Goal: Check status: Check status

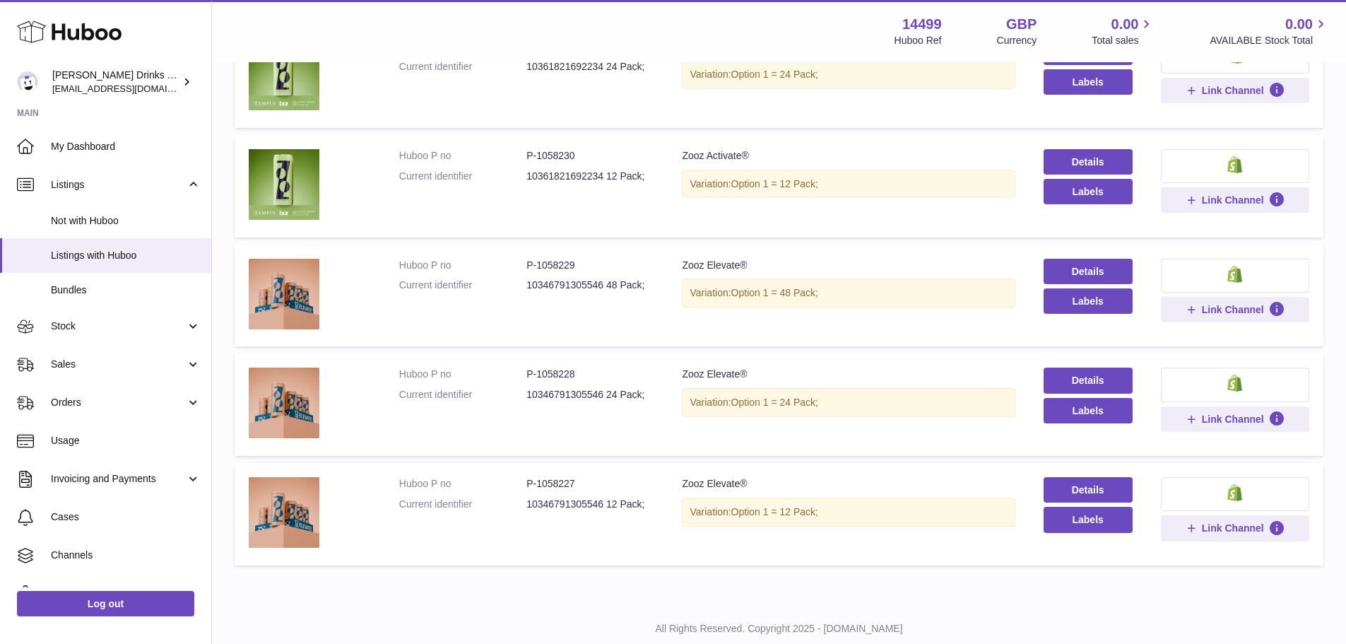
scroll to position [742, 0]
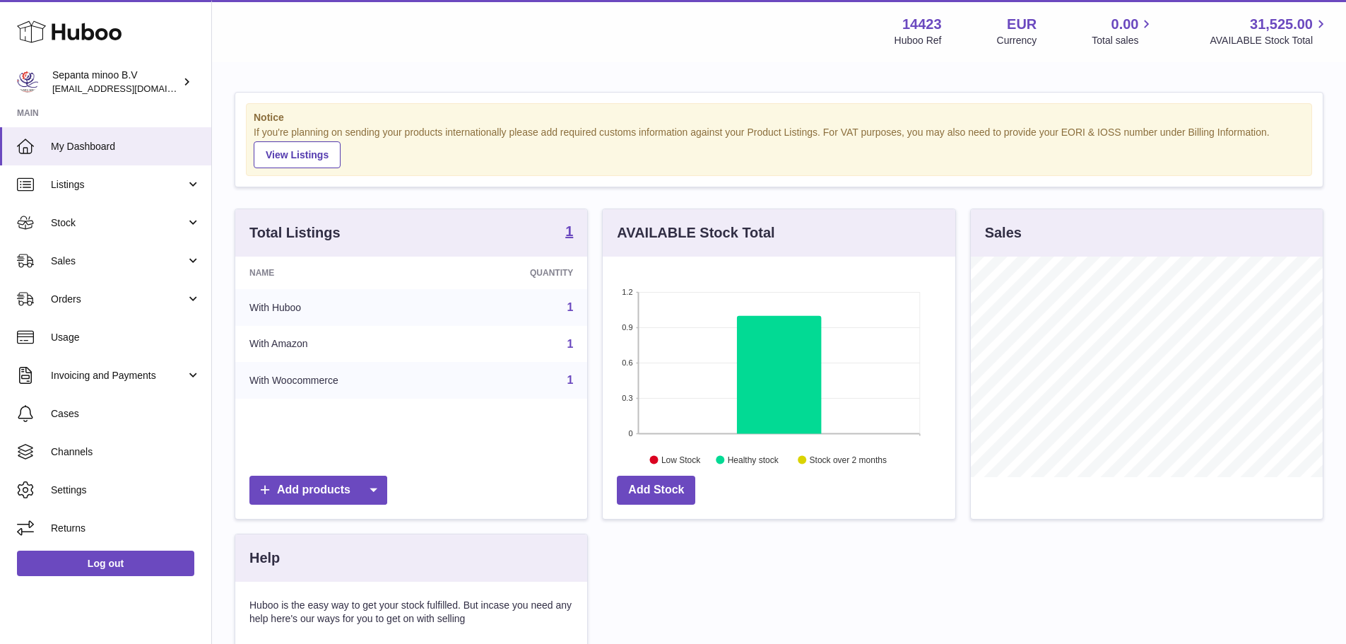
scroll to position [220, 352]
click at [119, 294] on span "Orders" at bounding box center [118, 298] width 135 height 13
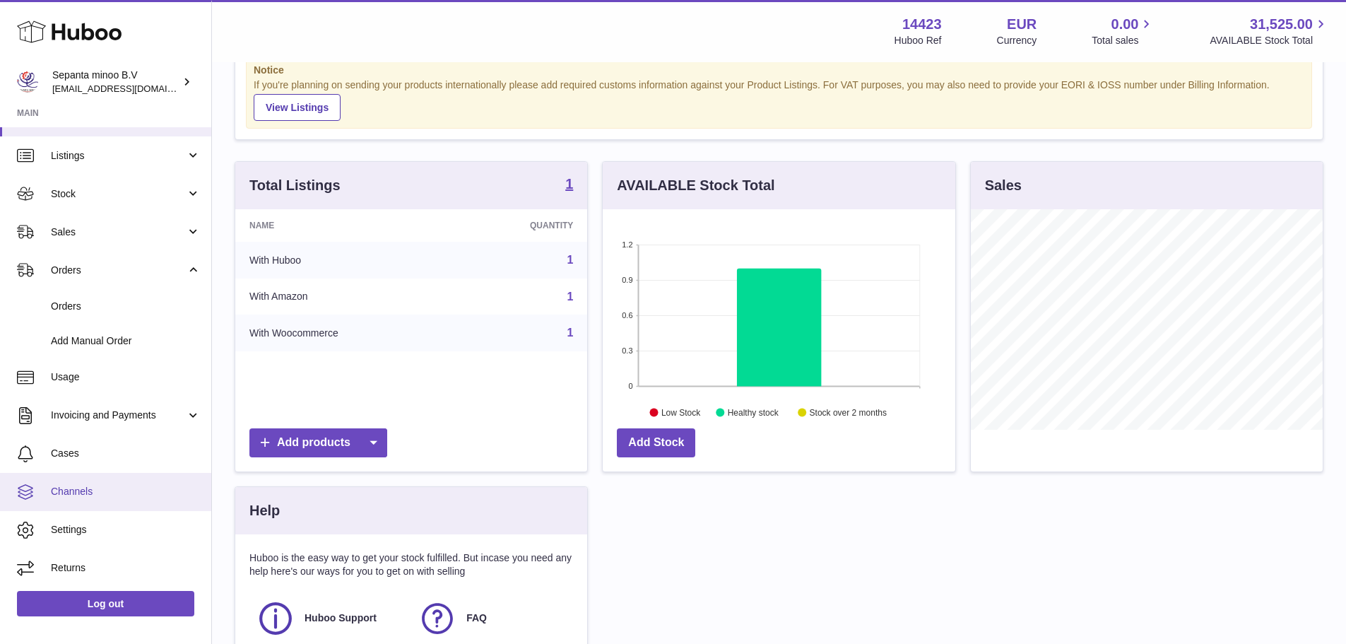
scroll to position [71, 0]
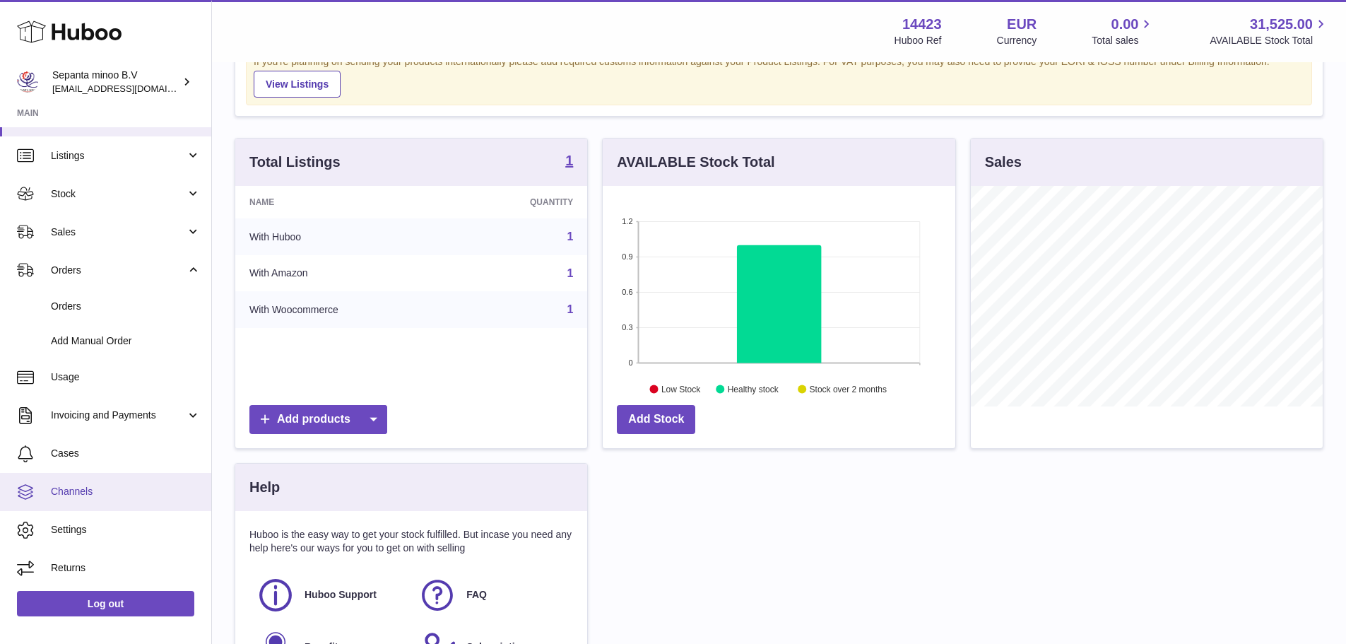
click at [85, 500] on link "Channels" at bounding box center [105, 492] width 211 height 38
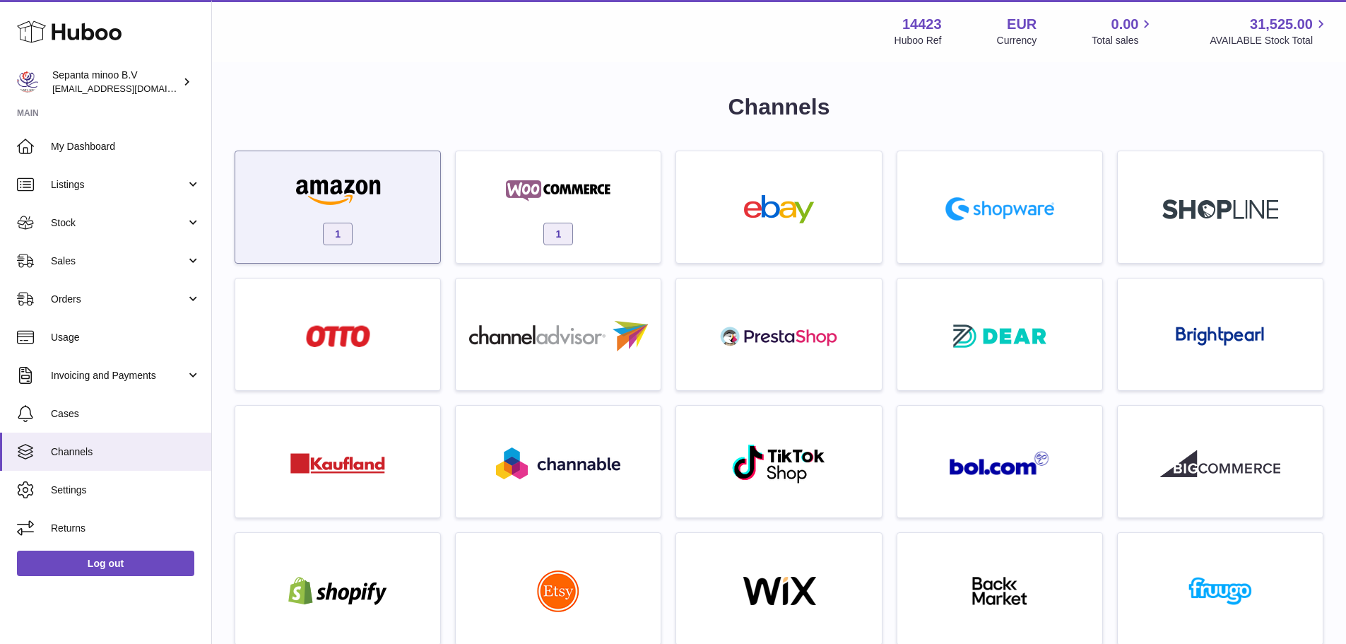
click at [319, 180] on img at bounding box center [338, 191] width 120 height 28
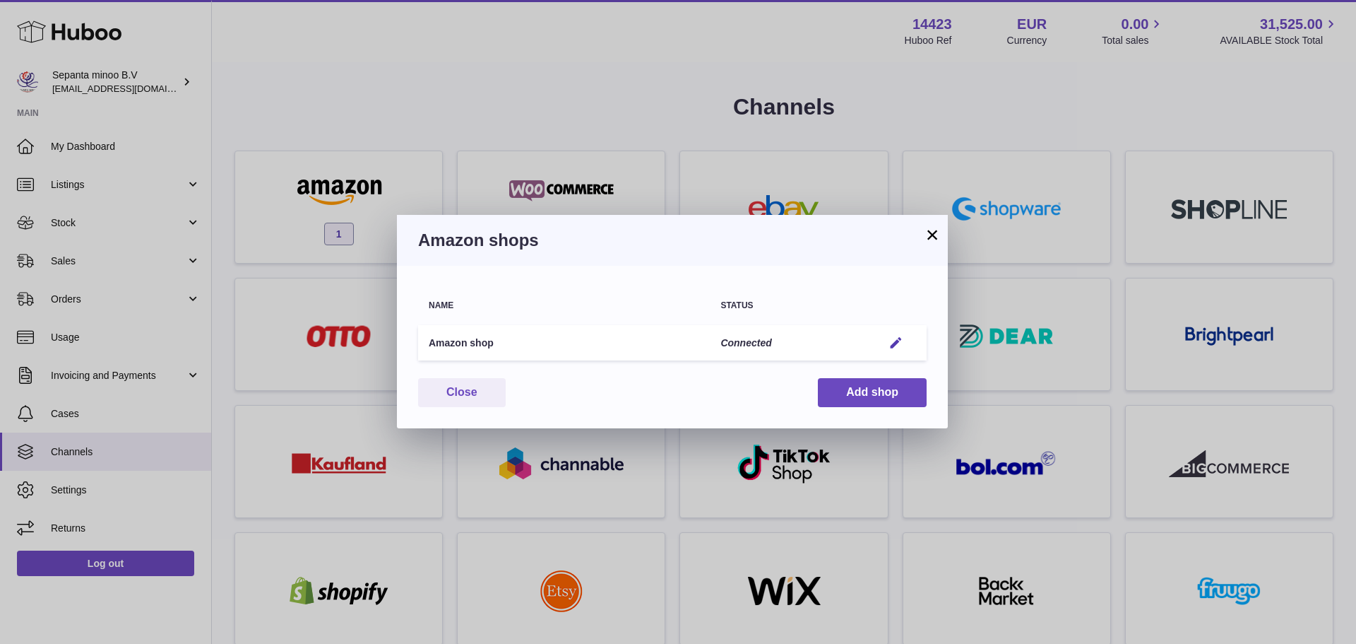
click at [500, 105] on div "× Amazon shops Name Status Amazon shop Connected Edit You have not connected sh…" at bounding box center [678, 322] width 1356 height 644
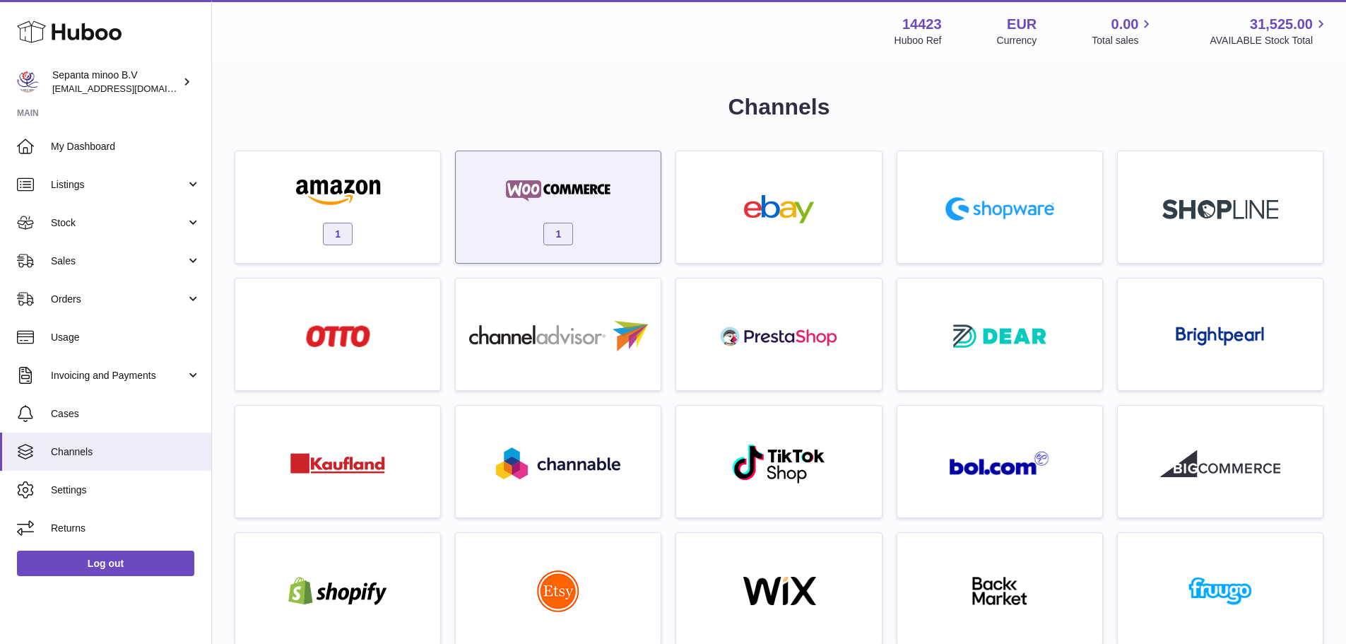
click at [519, 177] on img at bounding box center [558, 191] width 120 height 28
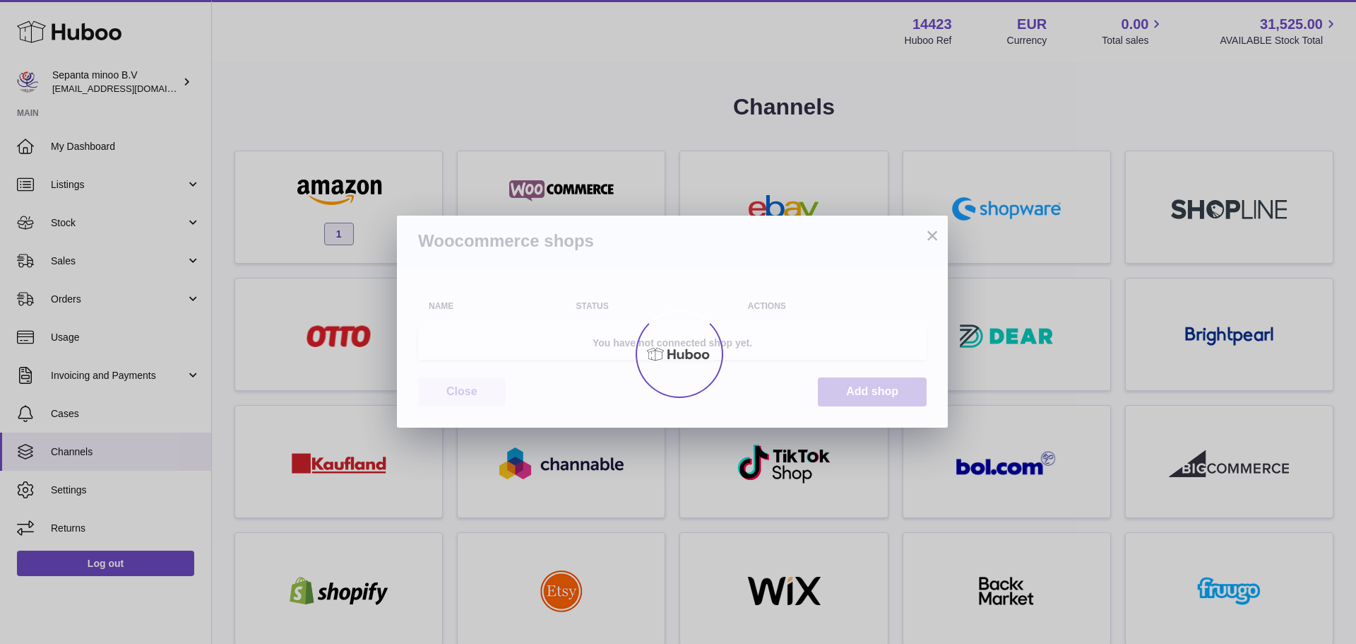
click at [500, 76] on div at bounding box center [678, 354] width 1356 height 580
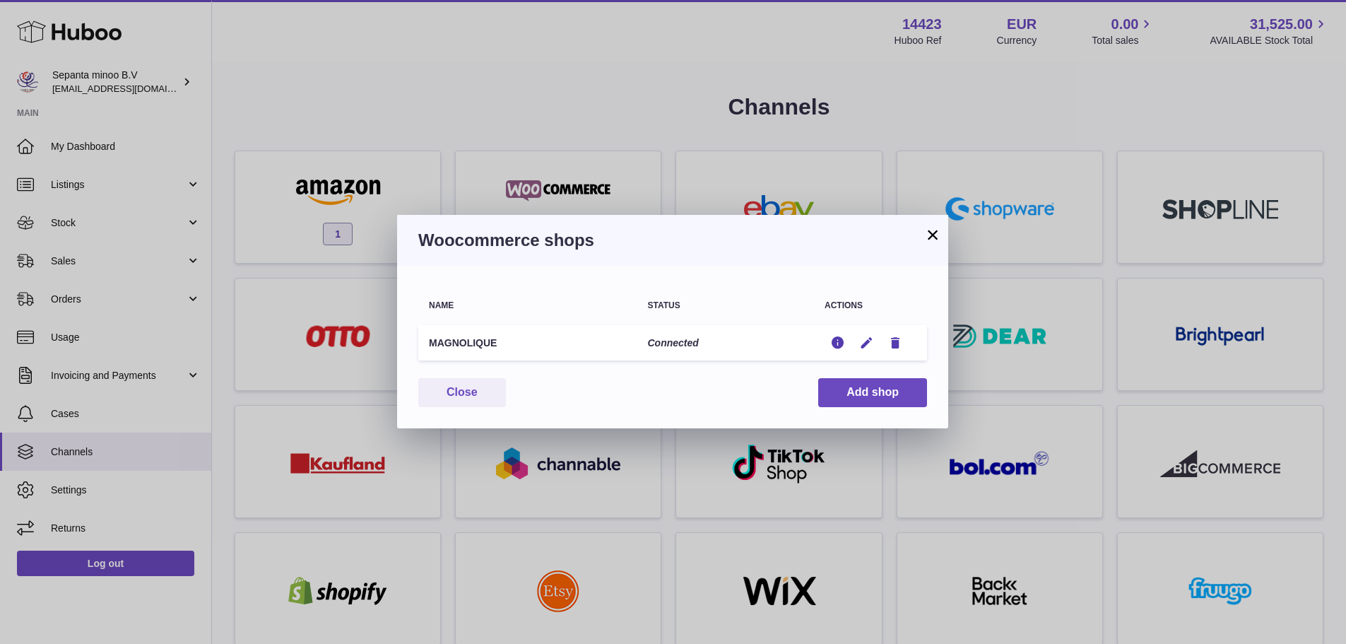
click at [651, 94] on div "× Woocommerce shops Name Status Actions MAGNOLIQUE Connected Edit Edit Remove Y…" at bounding box center [673, 322] width 1346 height 644
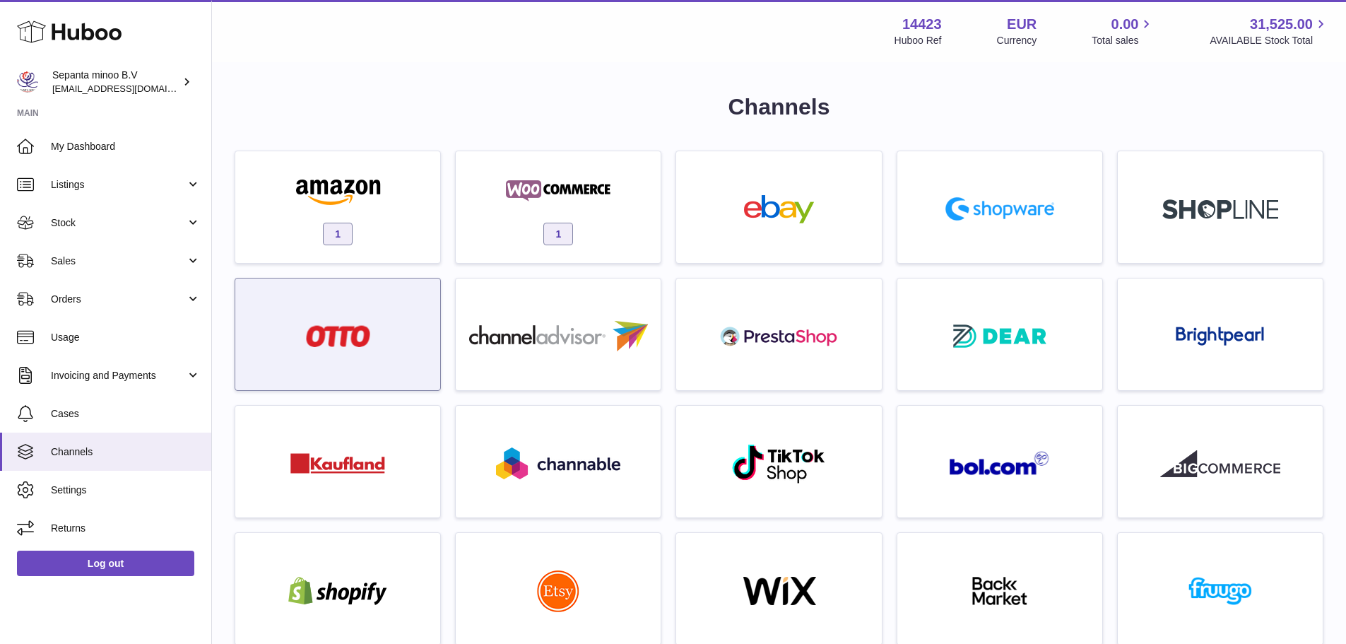
drag, startPoint x: 78, startPoint y: 330, endPoint x: 320, endPoint y: 345, distance: 242.7
click at [78, 331] on span "Usage" at bounding box center [126, 337] width 150 height 13
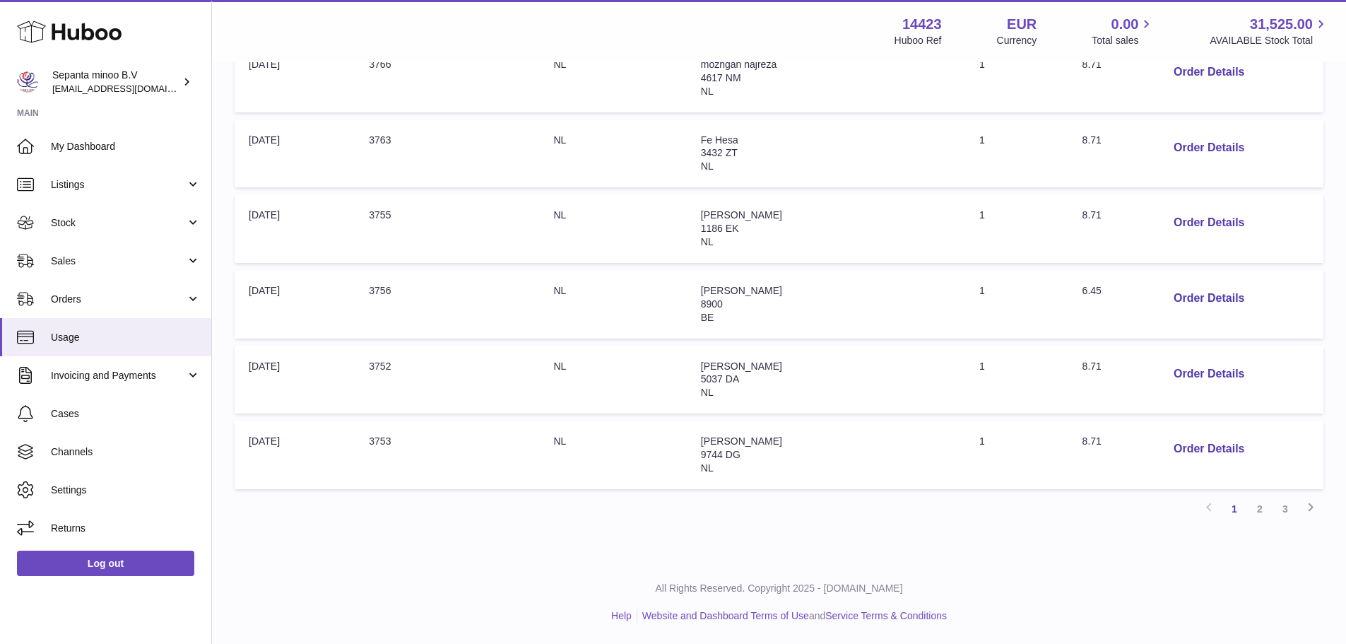
drag, startPoint x: 807, startPoint y: 194, endPoint x: 847, endPoint y: 446, distance: 254.7
click at [1279, 517] on link "3" at bounding box center [1284, 508] width 25 height 25
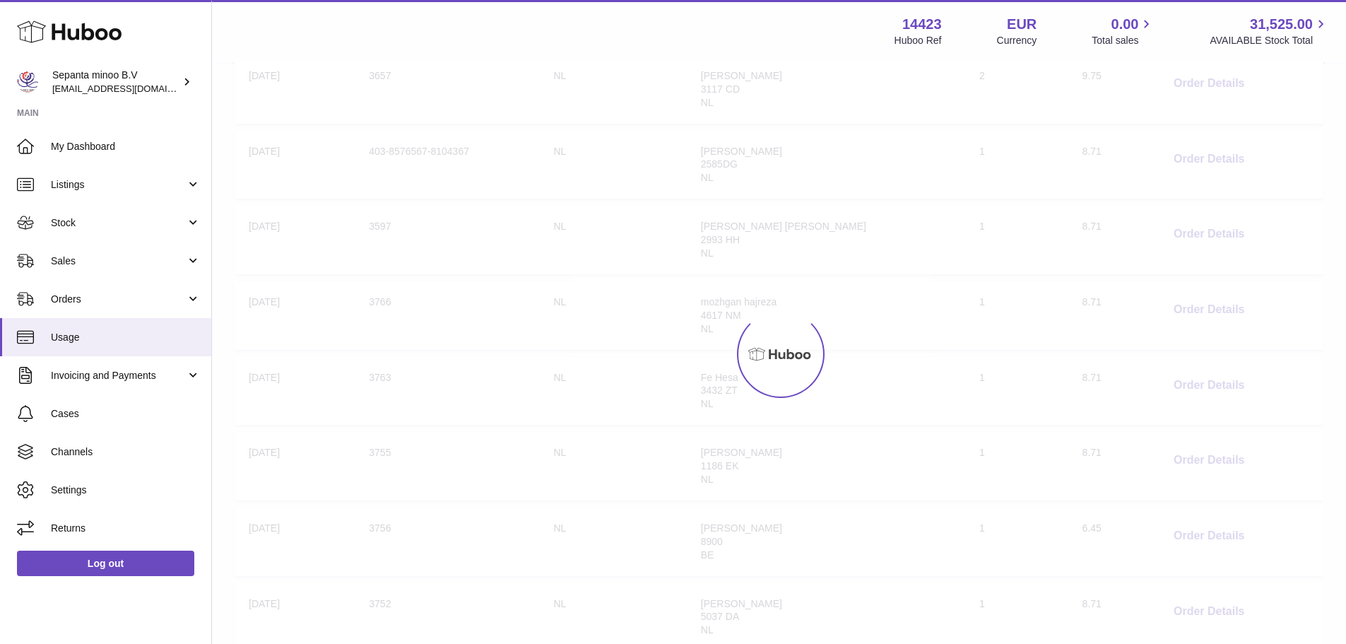
scroll to position [64, 0]
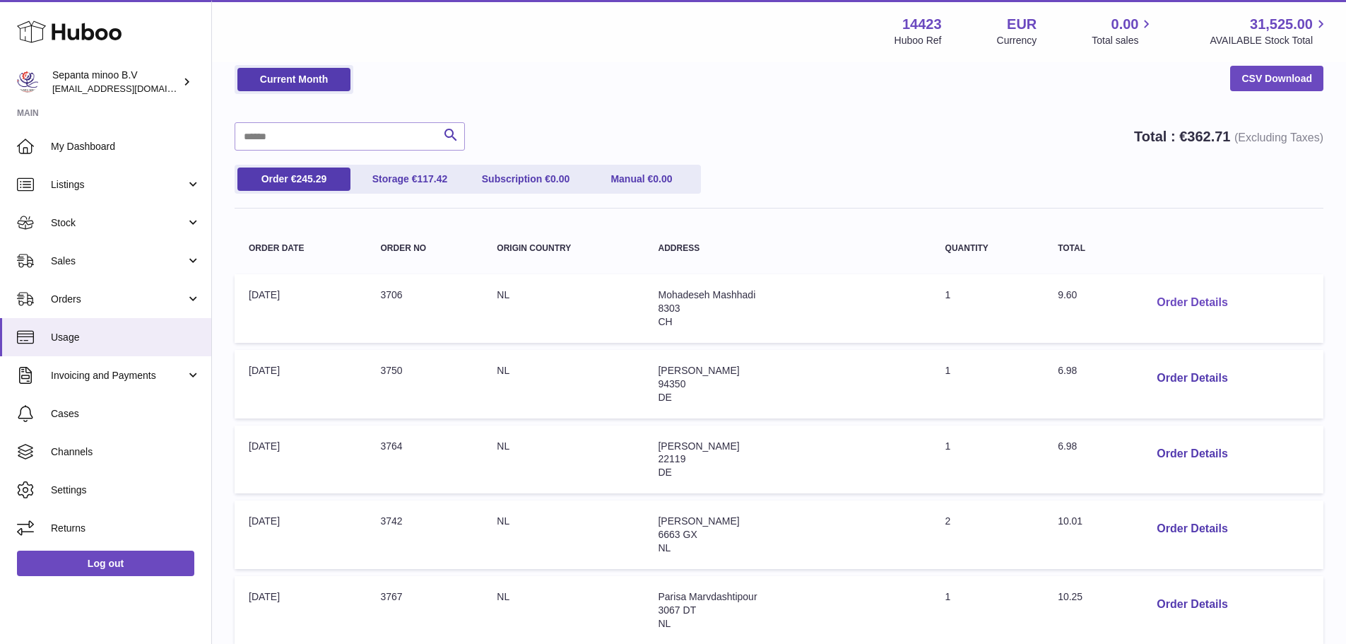
click at [1203, 295] on button "Order Details" at bounding box center [1191, 302] width 93 height 29
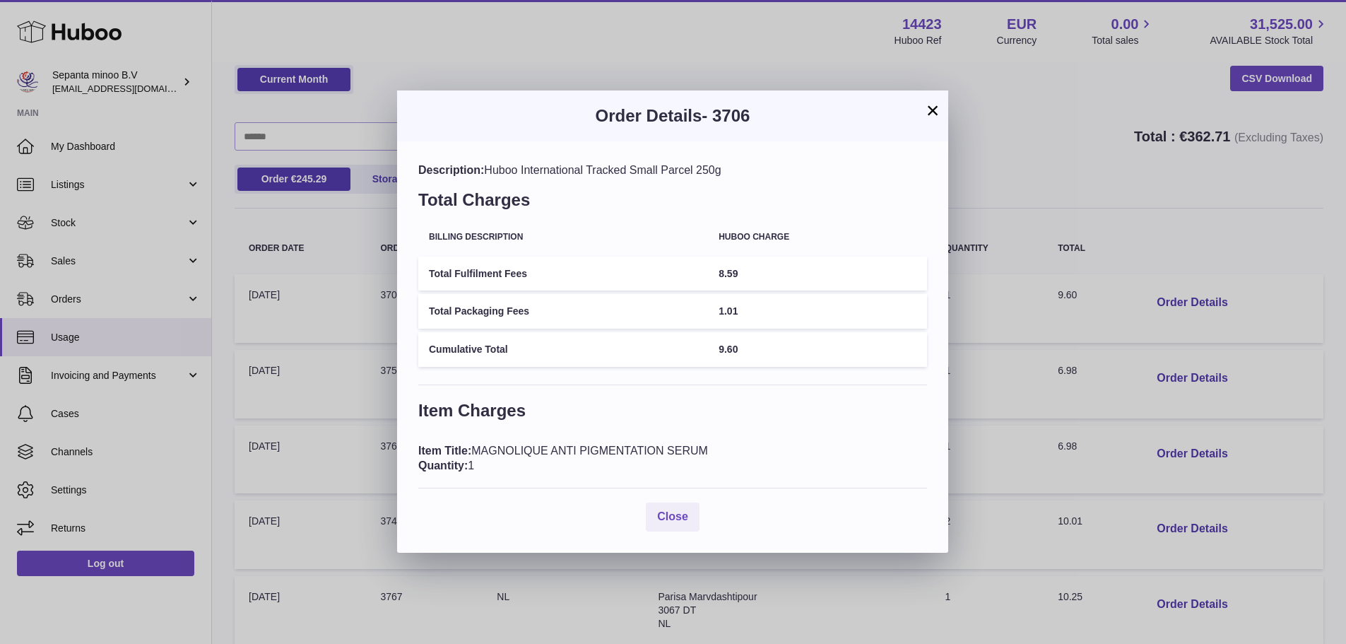
click at [1095, 166] on div "× Order Details - 3706 Description: Huboo International Tracked Small Parcel 25…" at bounding box center [673, 322] width 1346 height 644
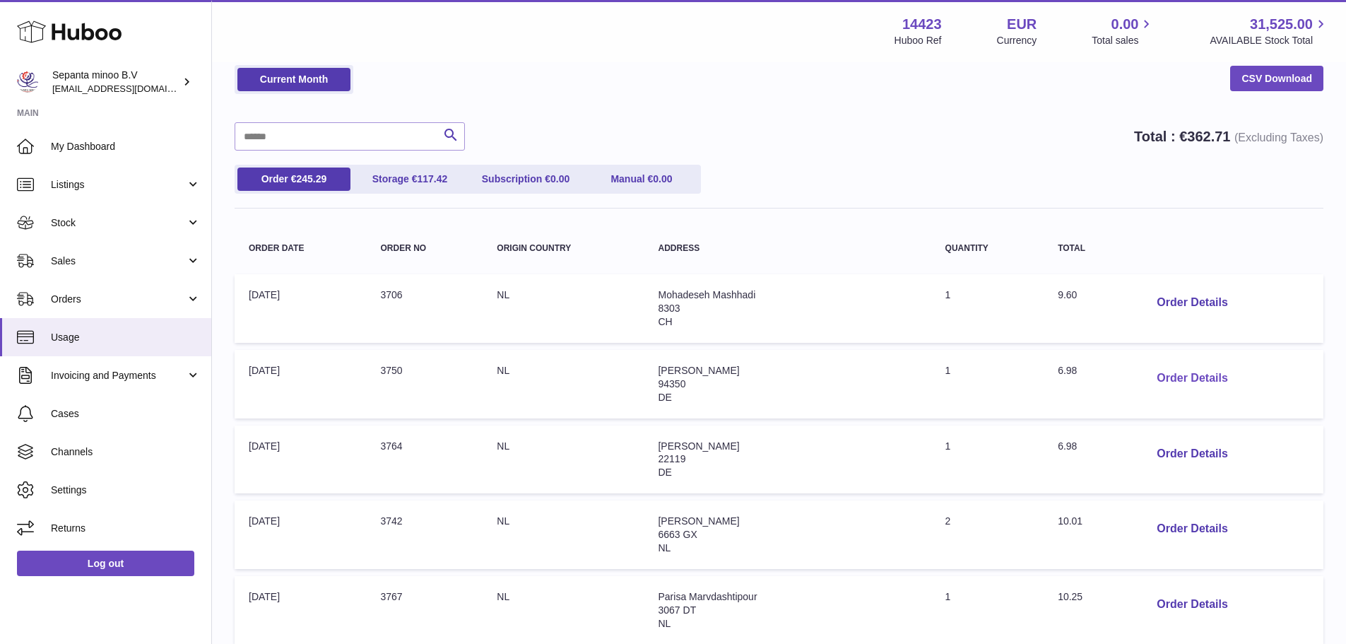
click at [1197, 379] on button "Order Details" at bounding box center [1191, 378] width 93 height 29
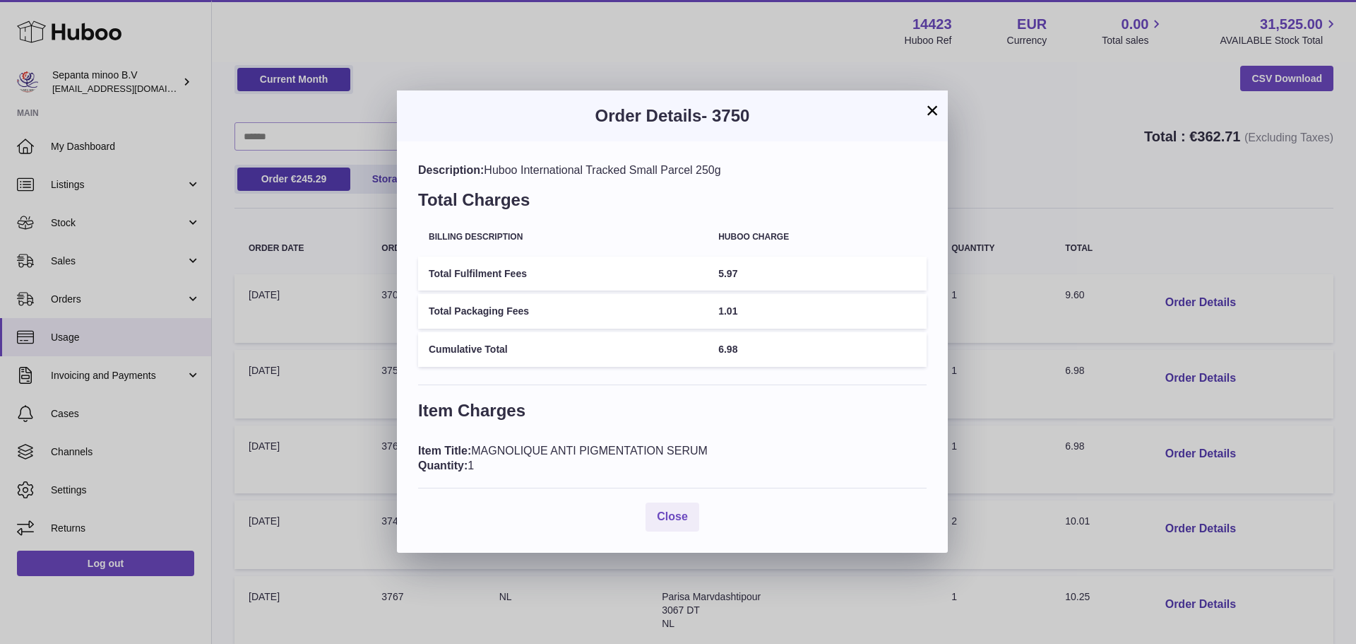
click at [1038, 195] on div "× Order Details - 3750 Description: Huboo International Tracked Small Parcel 25…" at bounding box center [678, 322] width 1356 height 644
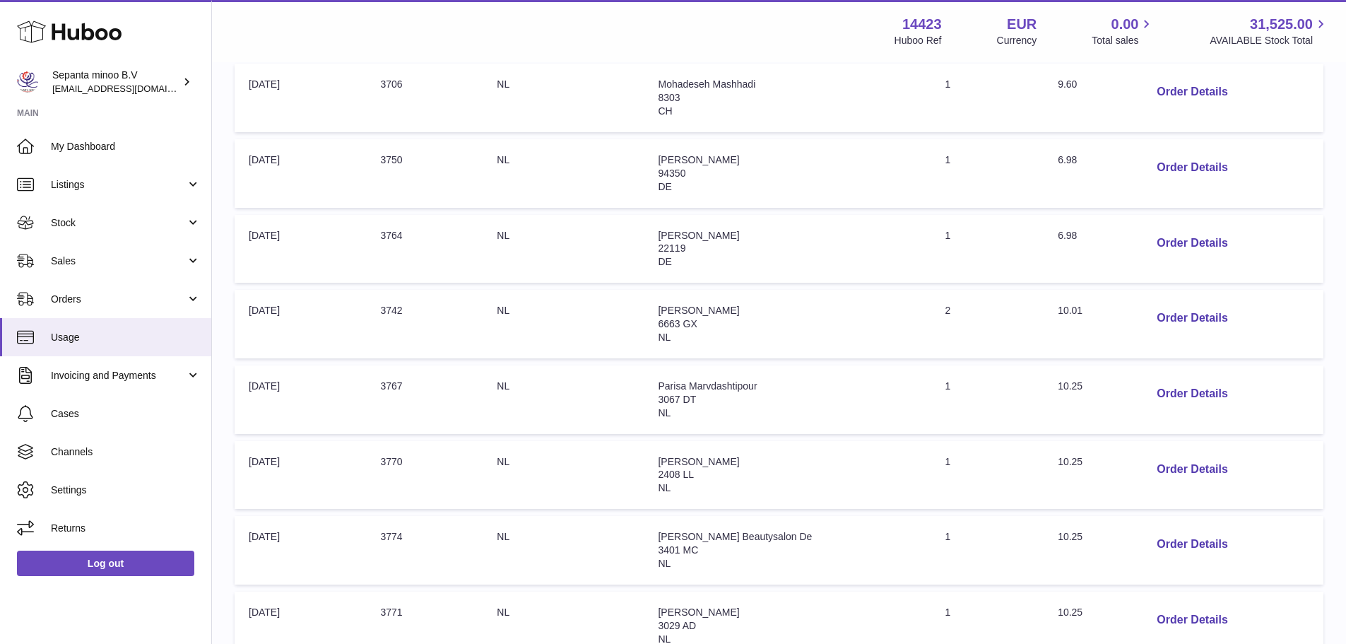
scroll to position [275, 0]
click at [1180, 389] on button "Order Details" at bounding box center [1191, 392] width 93 height 29
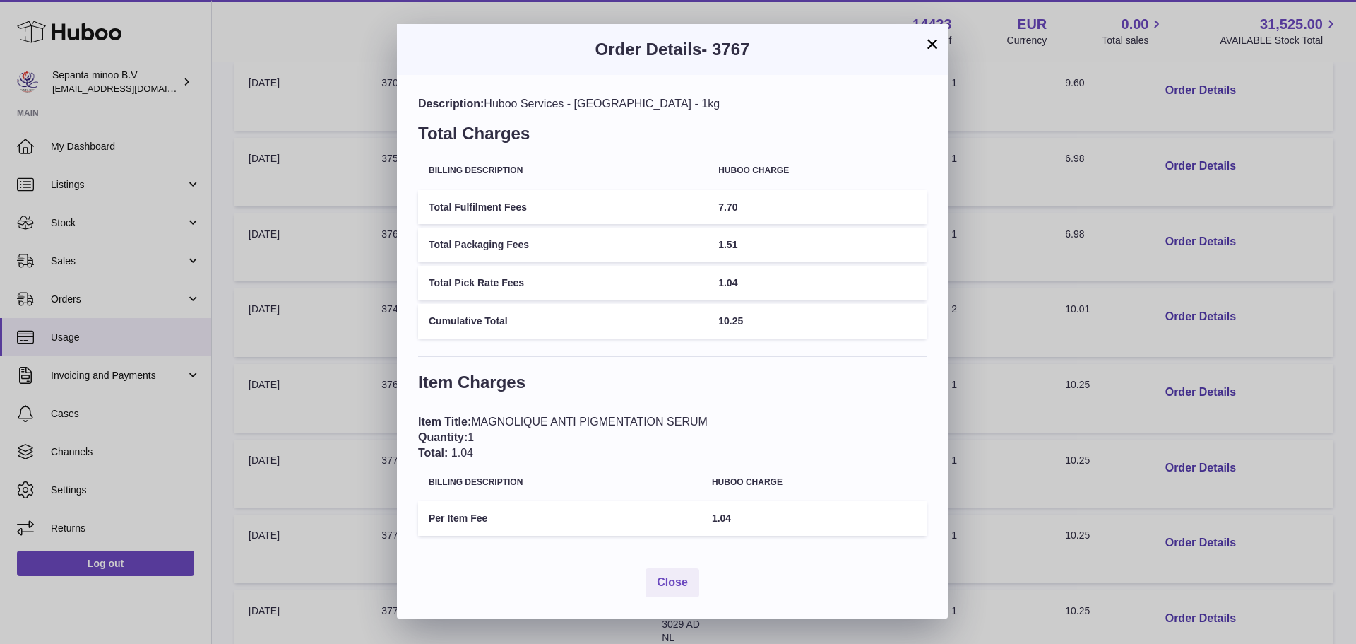
click at [1110, 345] on div "× Order Details - 3767 Description: Huboo Services - Netherlands - 1kg Total Ch…" at bounding box center [678, 322] width 1356 height 644
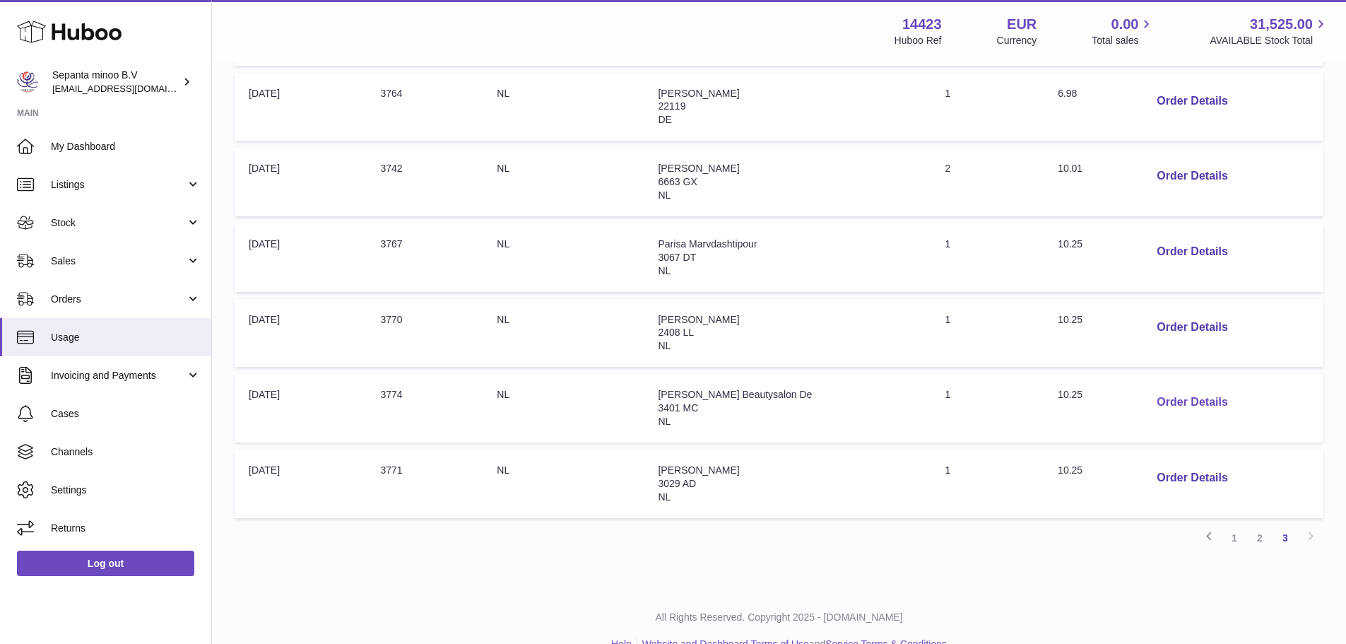
scroll to position [417, 0]
click at [1167, 396] on button "Order Details" at bounding box center [1191, 401] width 93 height 29
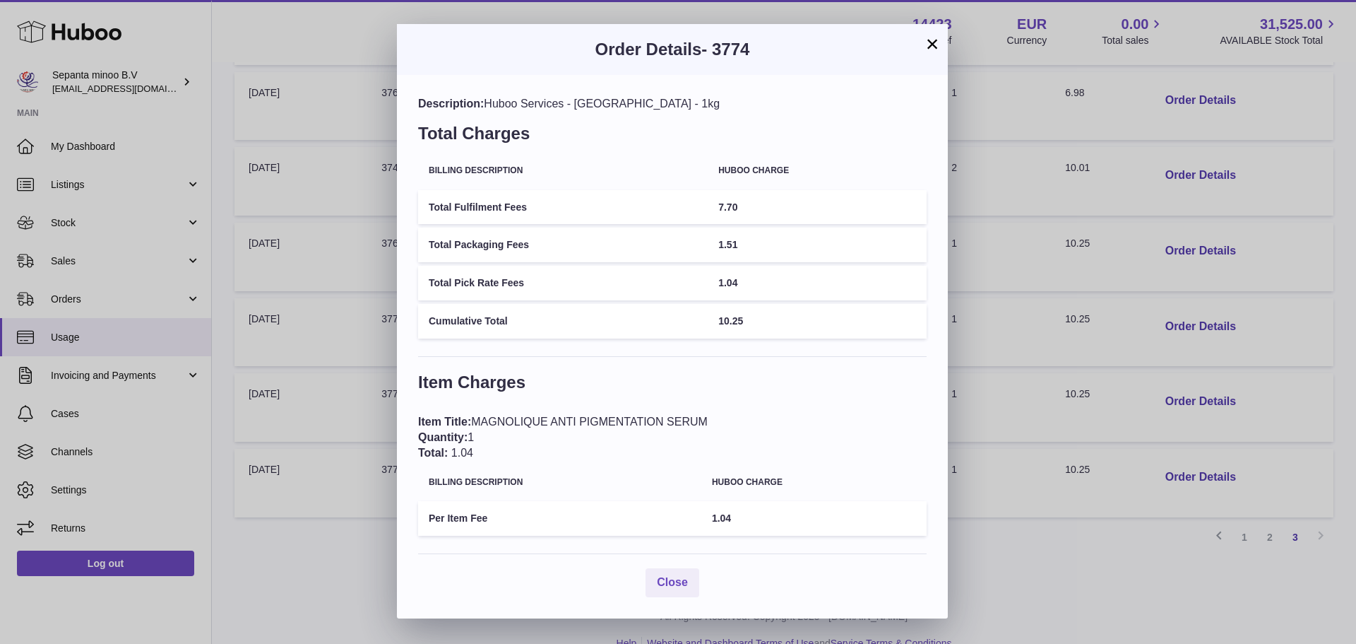
click at [1054, 393] on div "× Order Details - 3774 Description: Huboo Services - Netherlands - 1kg Total Ch…" at bounding box center [678, 322] width 1356 height 644
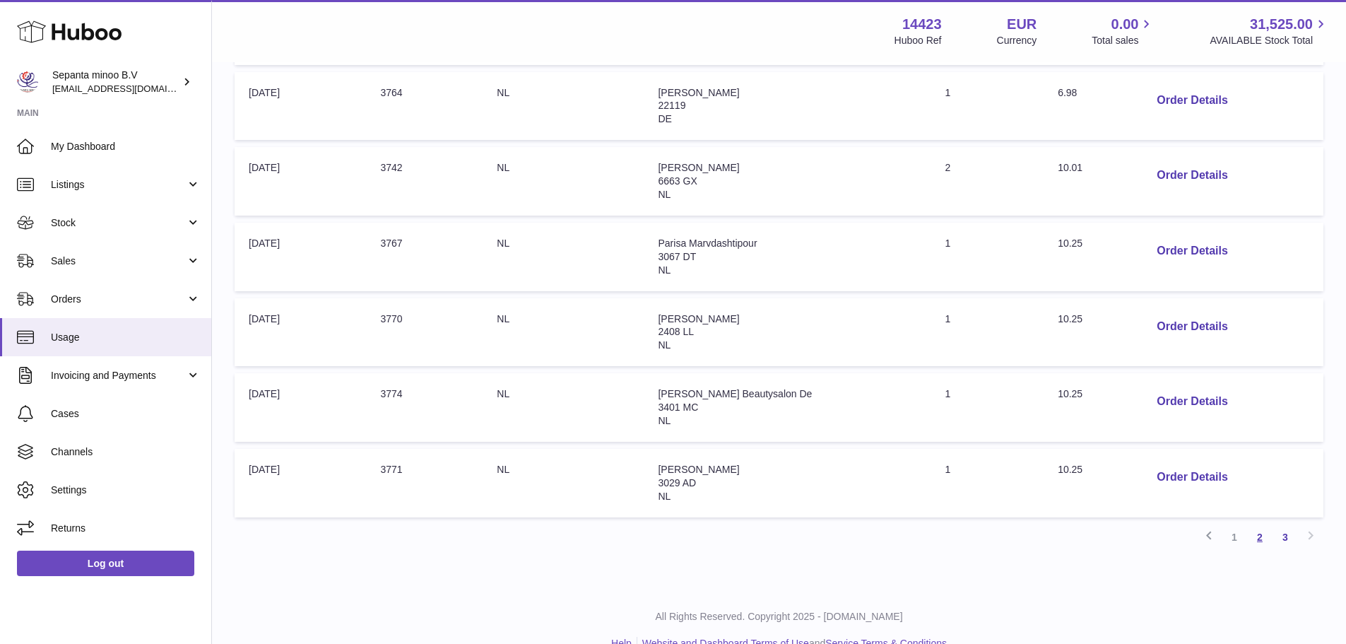
click at [1253, 540] on link "2" at bounding box center [1259, 536] width 25 height 25
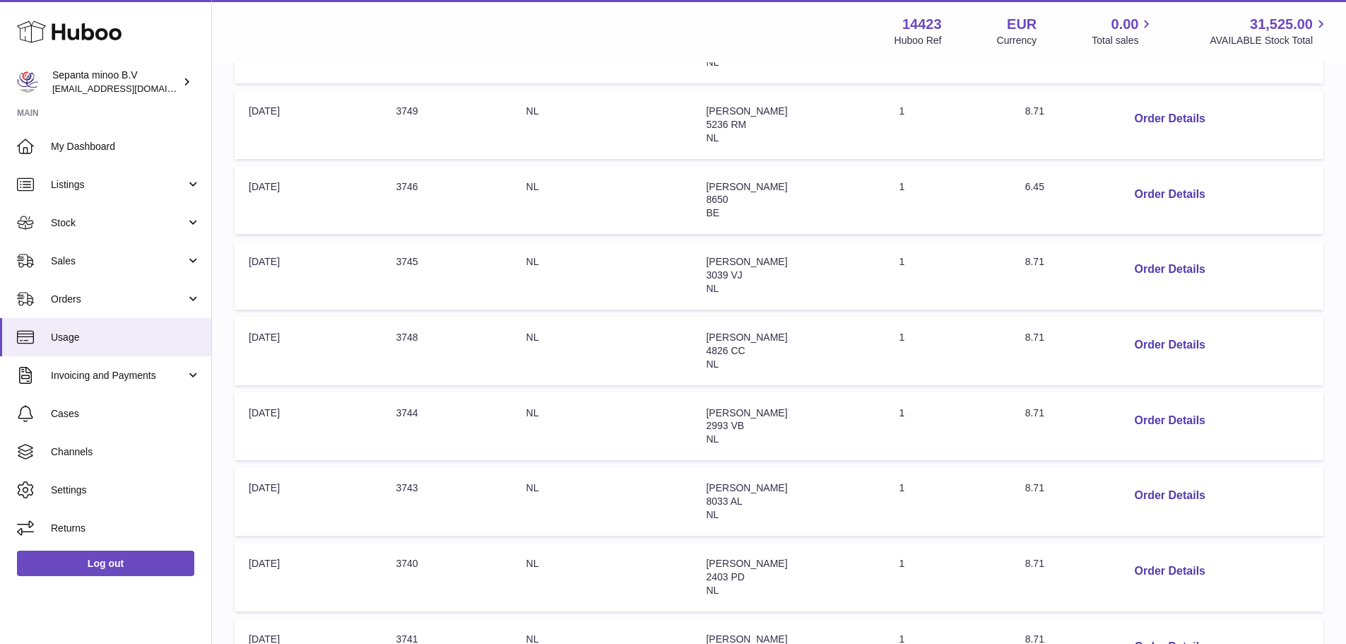
scroll to position [346, 0]
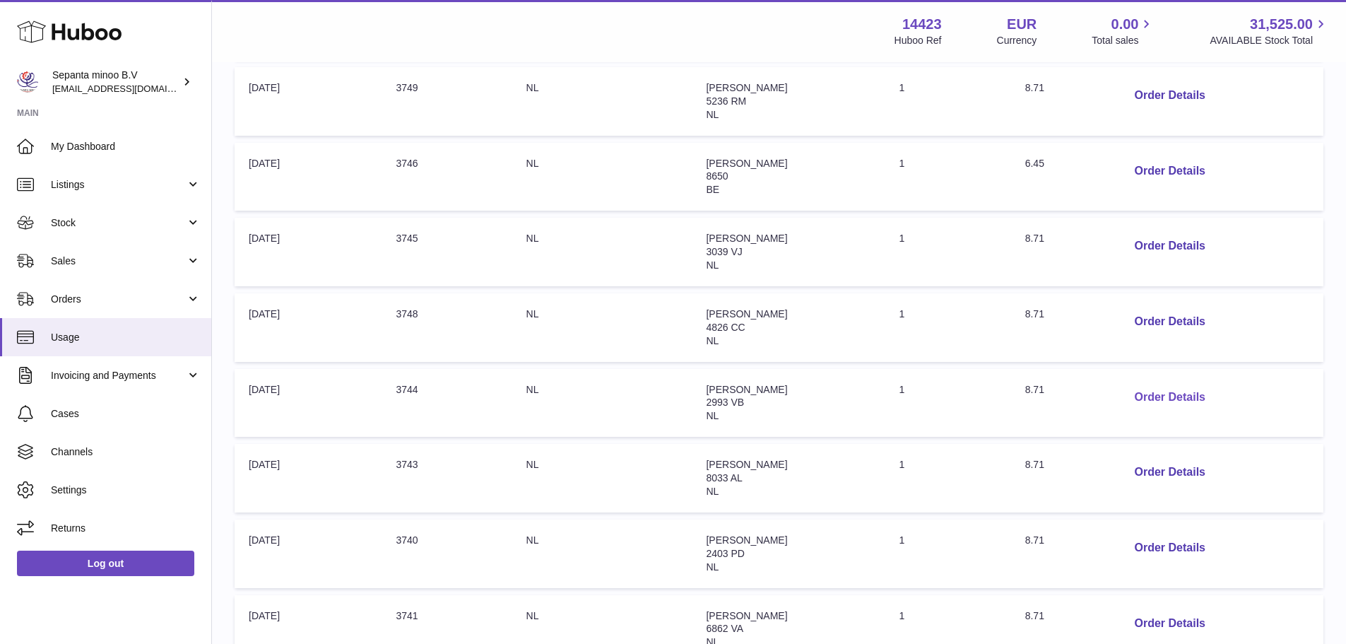
click at [1162, 398] on button "Order Details" at bounding box center [1168, 397] width 93 height 29
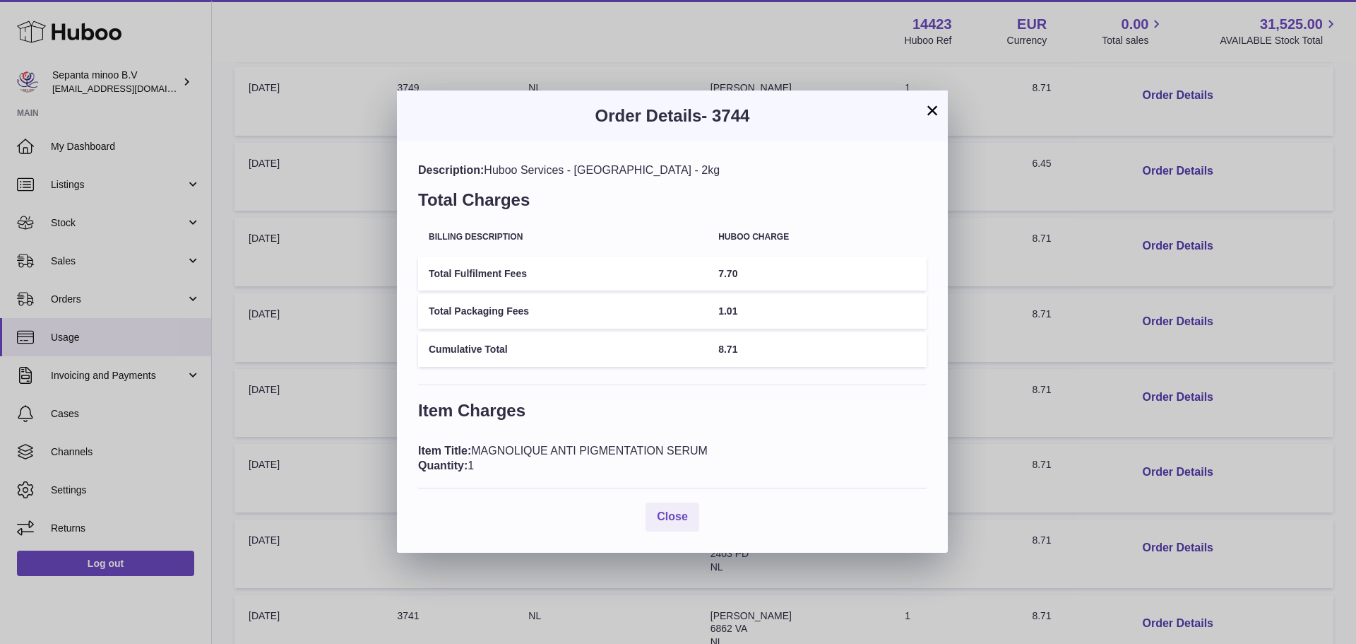
click at [1024, 340] on div "× Order Details - 3744 Description: Huboo Services - Netherlands - 2kg Total Ch…" at bounding box center [678, 322] width 1356 height 644
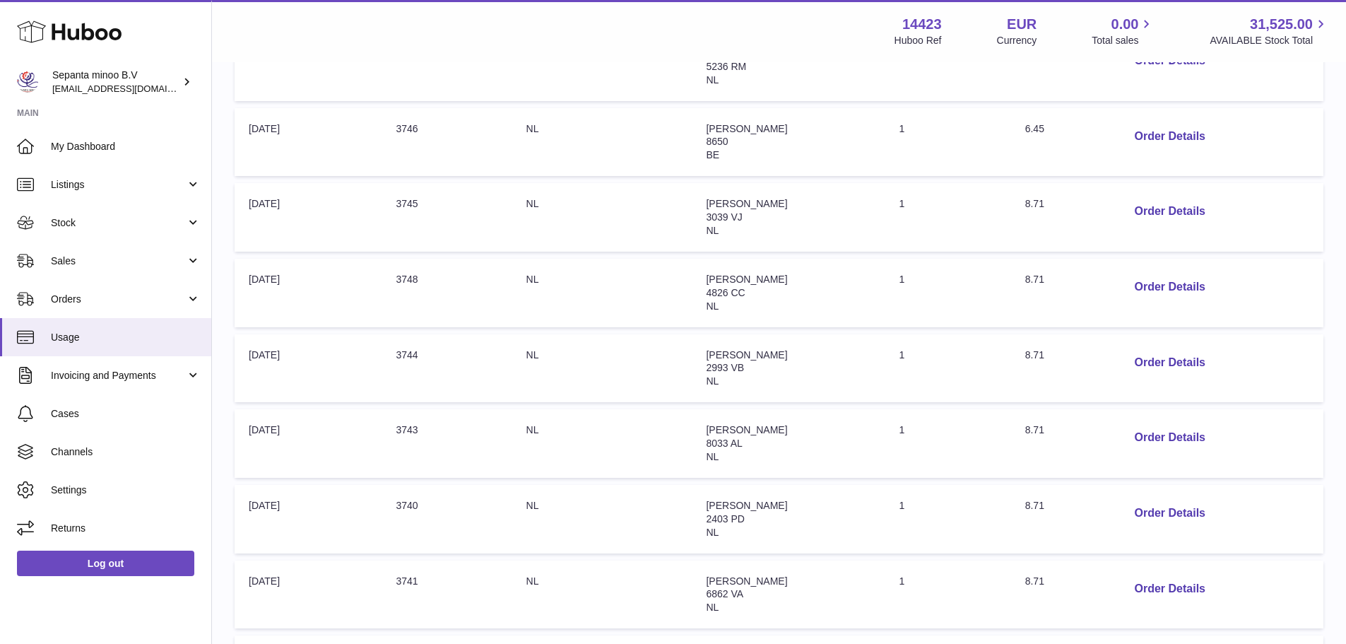
scroll to position [595, 0]
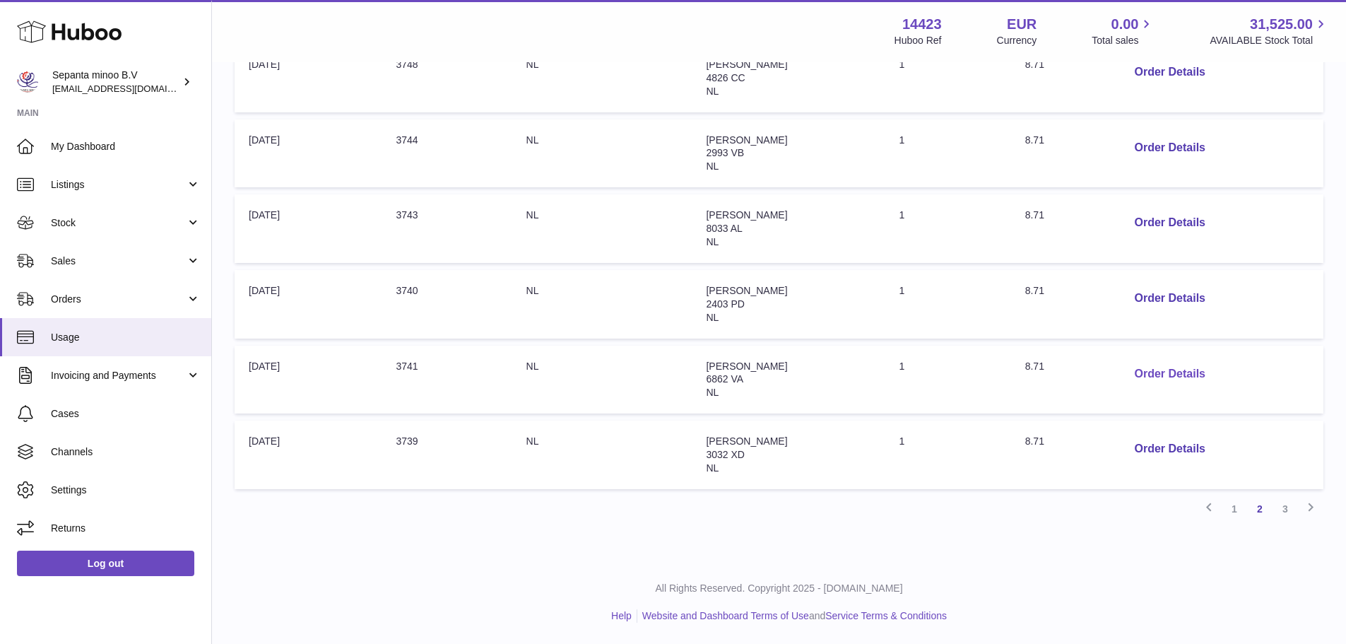
click at [1139, 371] on button "Order Details" at bounding box center [1168, 374] width 93 height 29
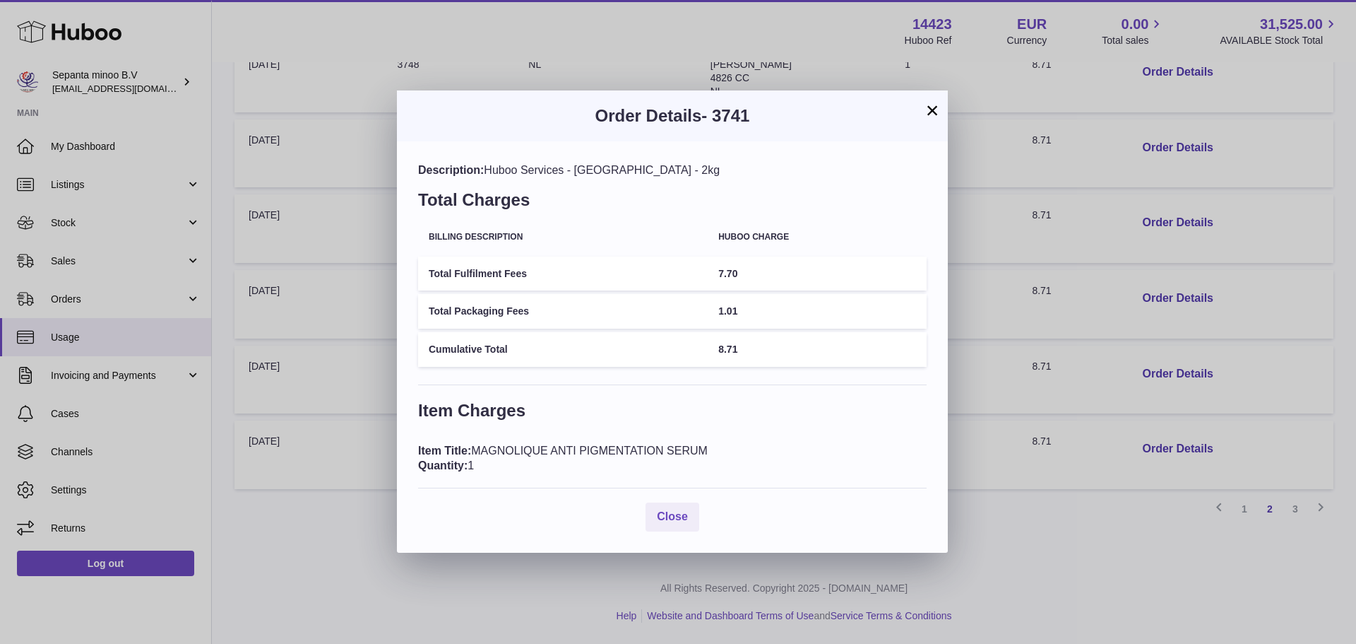
click at [1081, 343] on div "× Order Details - 3741 Description: Huboo Services - Netherlands - 2kg Total Ch…" at bounding box center [678, 322] width 1356 height 644
